Goal: Navigation & Orientation: Find specific page/section

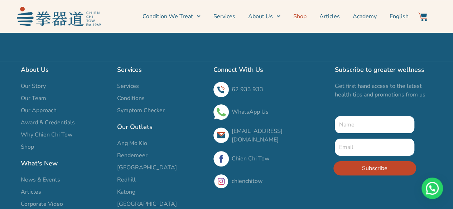
click at [304, 16] on link "Shop" at bounding box center [299, 17] width 13 height 18
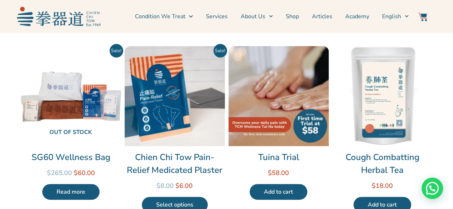
scroll to position [36, 0]
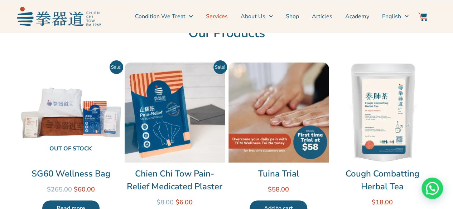
click at [224, 16] on link "Services" at bounding box center [217, 17] width 22 height 18
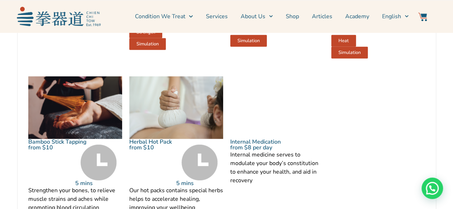
scroll to position [1002, 0]
